Goal: Task Accomplishment & Management: Complete application form

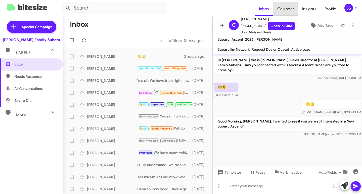
click at [291, 9] on span "Calendar" at bounding box center [285, 9] width 25 height 15
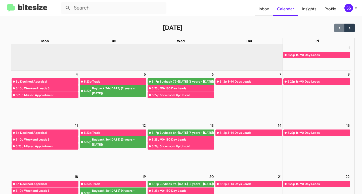
click at [259, 7] on span "Inbox" at bounding box center [263, 9] width 18 height 15
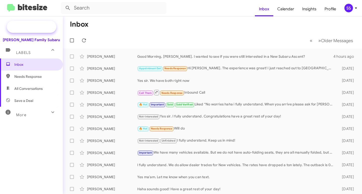
click at [42, 28] on span "Special Campaign" at bounding box center [37, 26] width 30 height 5
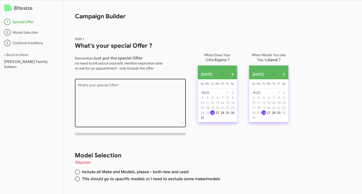
click at [101, 85] on textarea "What's your special Offer *" at bounding box center [130, 104] width 105 height 41
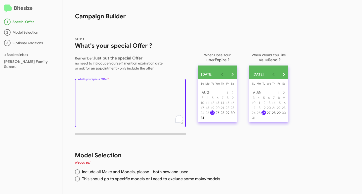
scroll to position [13, 0]
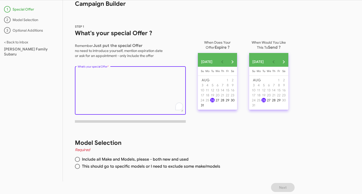
click at [79, 167] on span at bounding box center [77, 166] width 5 height 5
click at [79, 167] on input "This should go to specific models or I need to exclude some make/models" at bounding box center [77, 166] width 5 height 5
radio input "true"
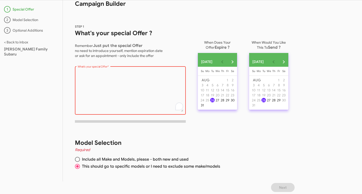
click at [111, 85] on textarea "What's your special Offer *" at bounding box center [130, 91] width 105 height 41
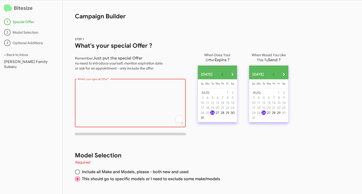
click at [19, 6] on h2 "Bitesize" at bounding box center [31, 8] width 55 height 8
click at [13, 8] on h2 "Bitesize" at bounding box center [31, 8] width 55 height 8
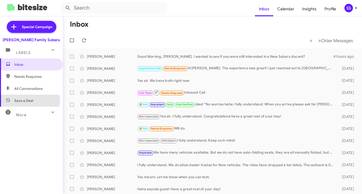
click at [28, 99] on span "Save a Deal" at bounding box center [23, 100] width 19 height 5
type input "in:not-interested"
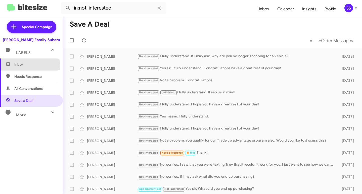
click at [27, 66] on span "Inbox" at bounding box center [35, 64] width 43 height 5
